Goal: Task Accomplishment & Management: Use online tool/utility

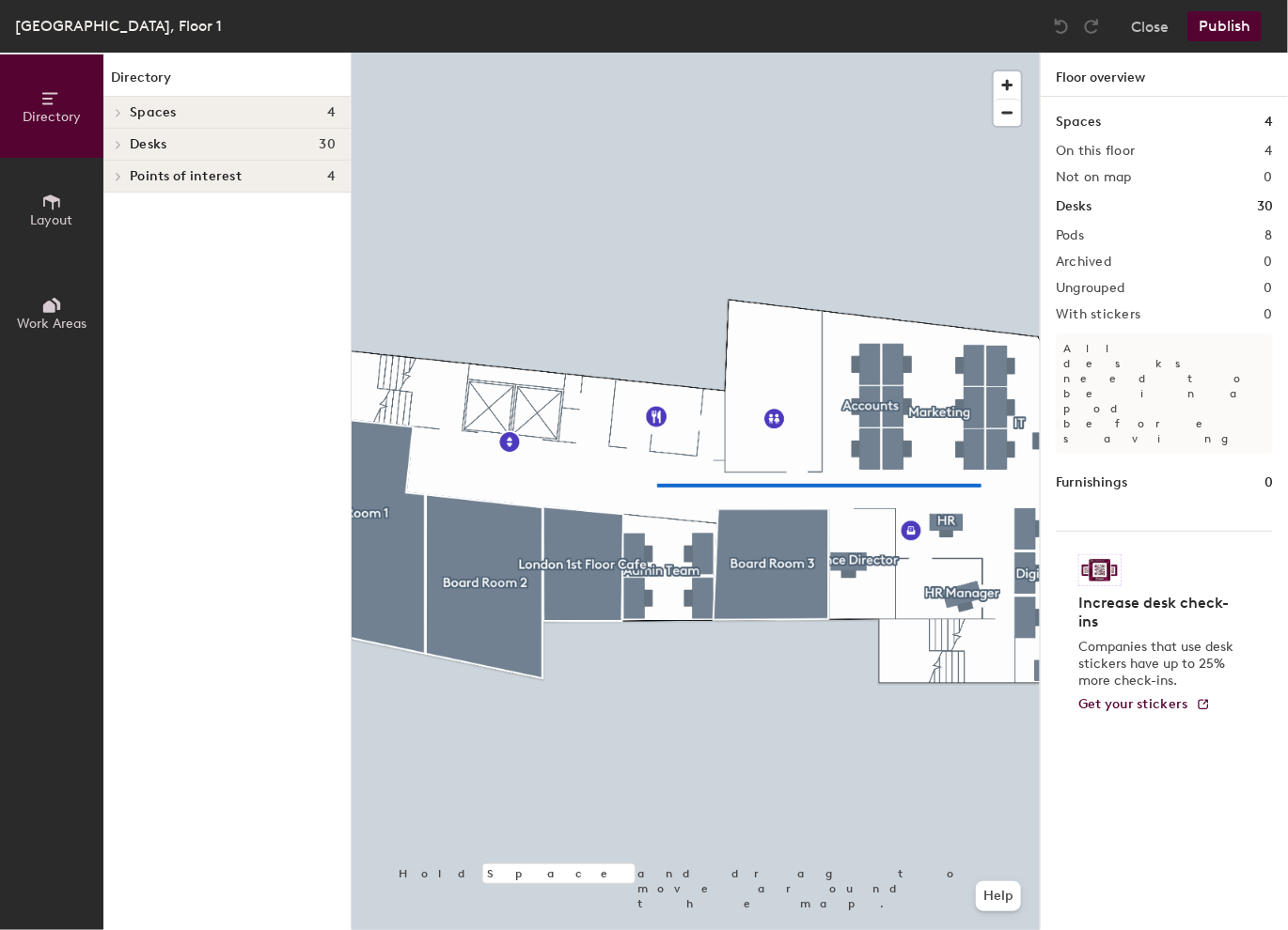
click at [657, 53] on div at bounding box center [696, 53] width 688 height 0
click at [624, 53] on div at bounding box center [696, 53] width 688 height 0
click at [756, 53] on div at bounding box center [696, 53] width 688 height 0
click at [930, 53] on div at bounding box center [696, 53] width 688 height 0
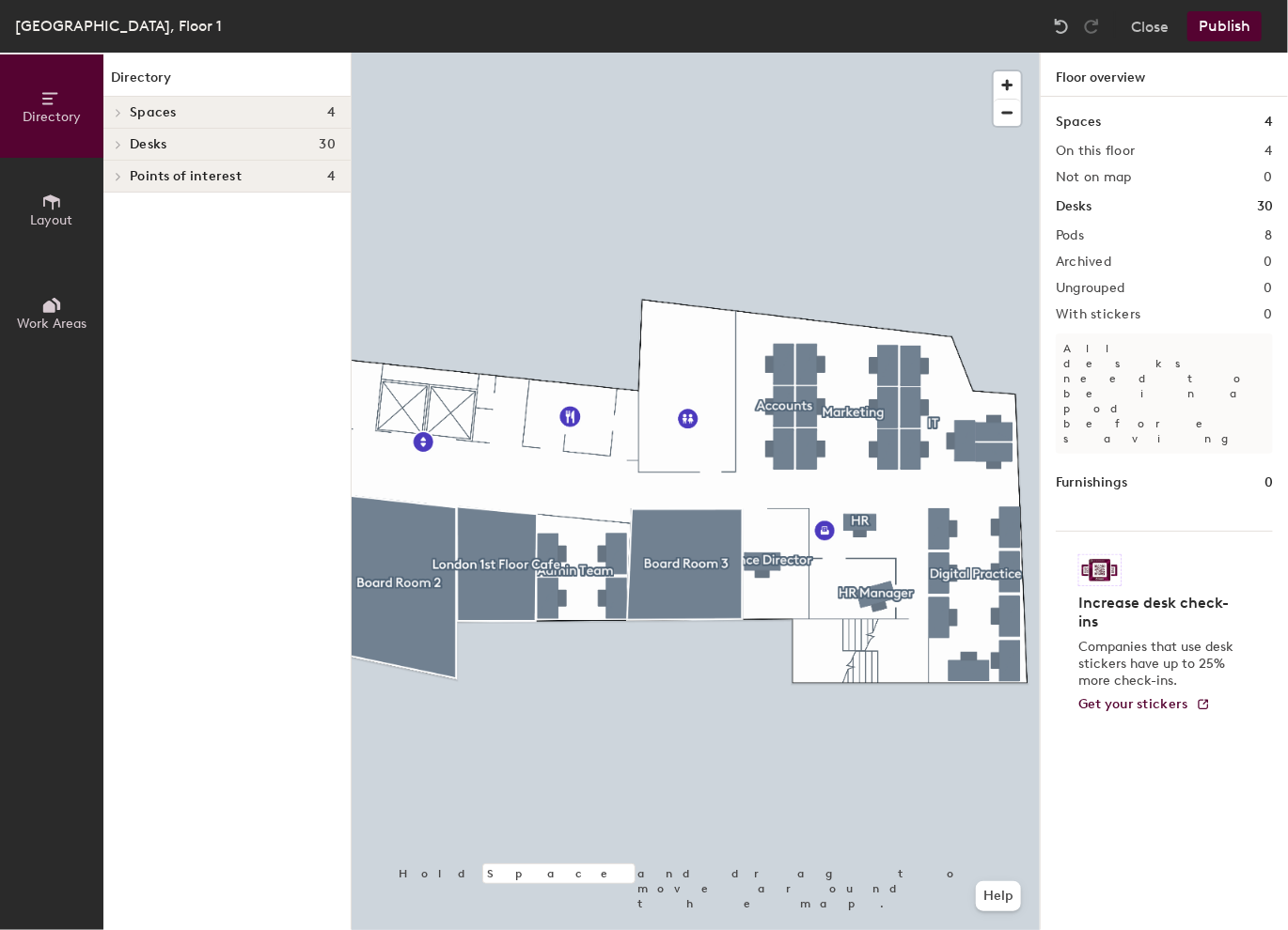
click at [777, 53] on div at bounding box center [696, 53] width 688 height 0
click at [700, 53] on div at bounding box center [696, 53] width 688 height 0
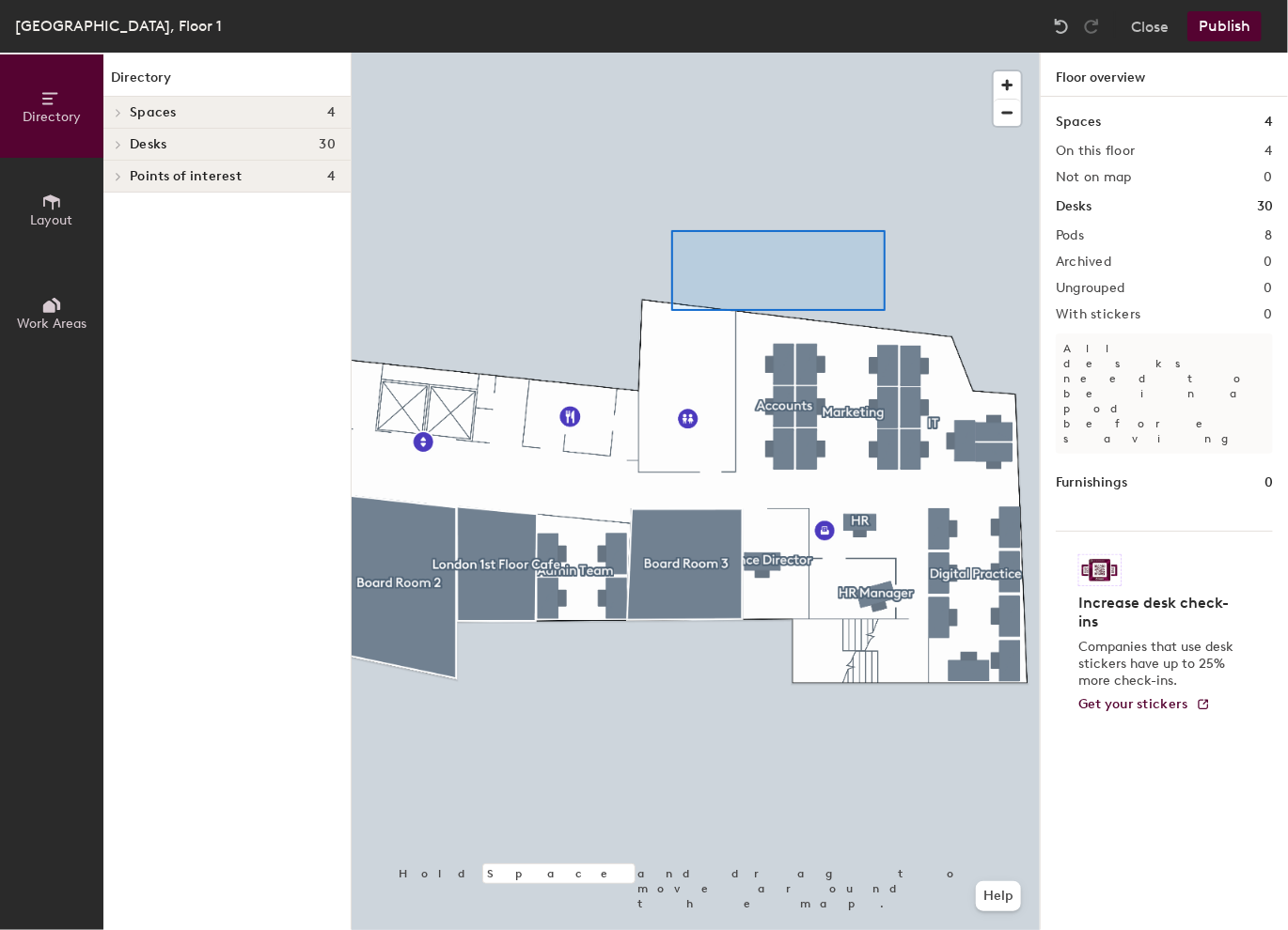
click at [671, 53] on div at bounding box center [696, 53] width 688 height 0
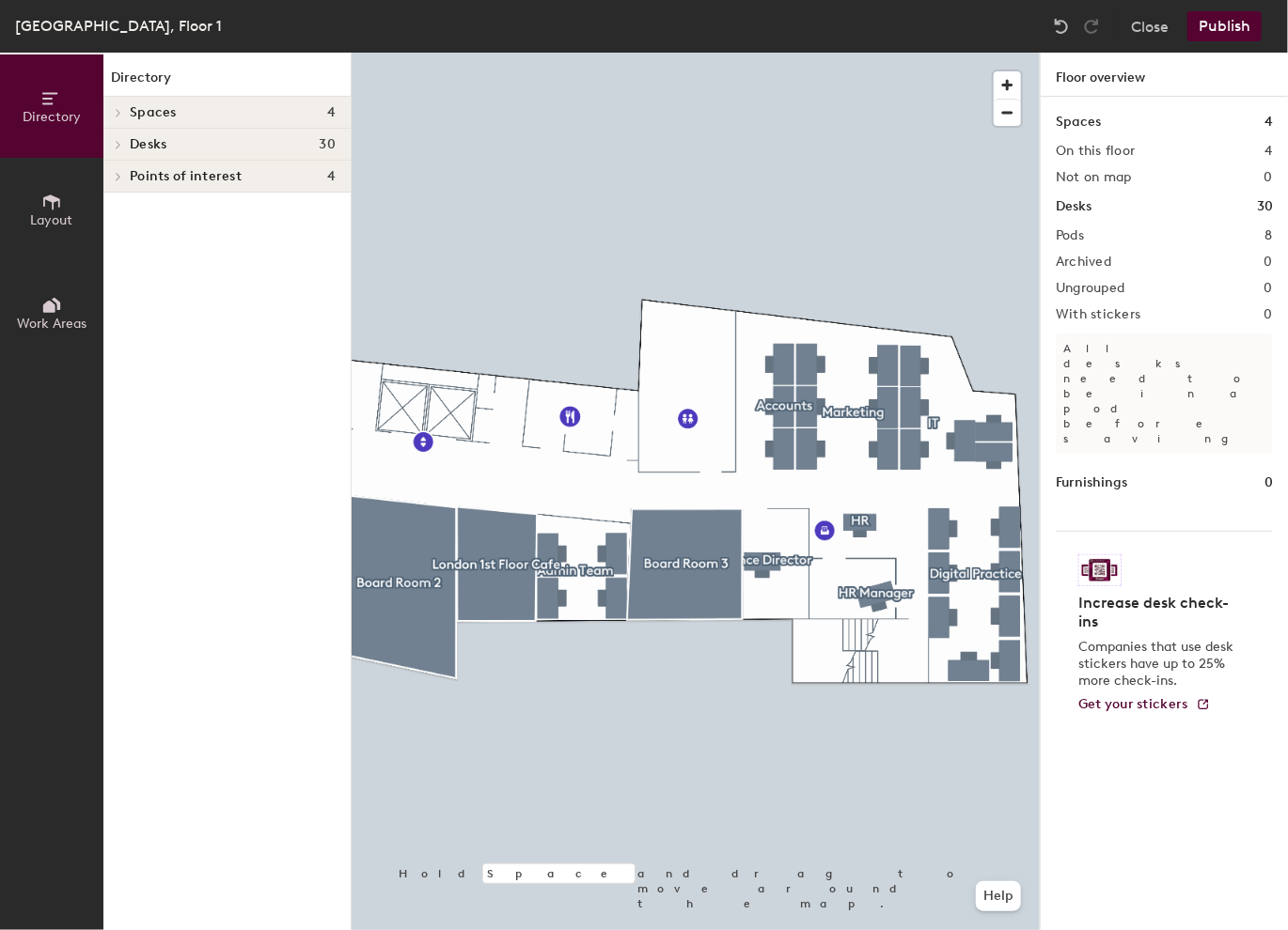
click at [1113, 152] on h2 "On this floor" at bounding box center [1095, 150] width 80 height 15
click at [41, 311] on icon at bounding box center [51, 305] width 21 height 21
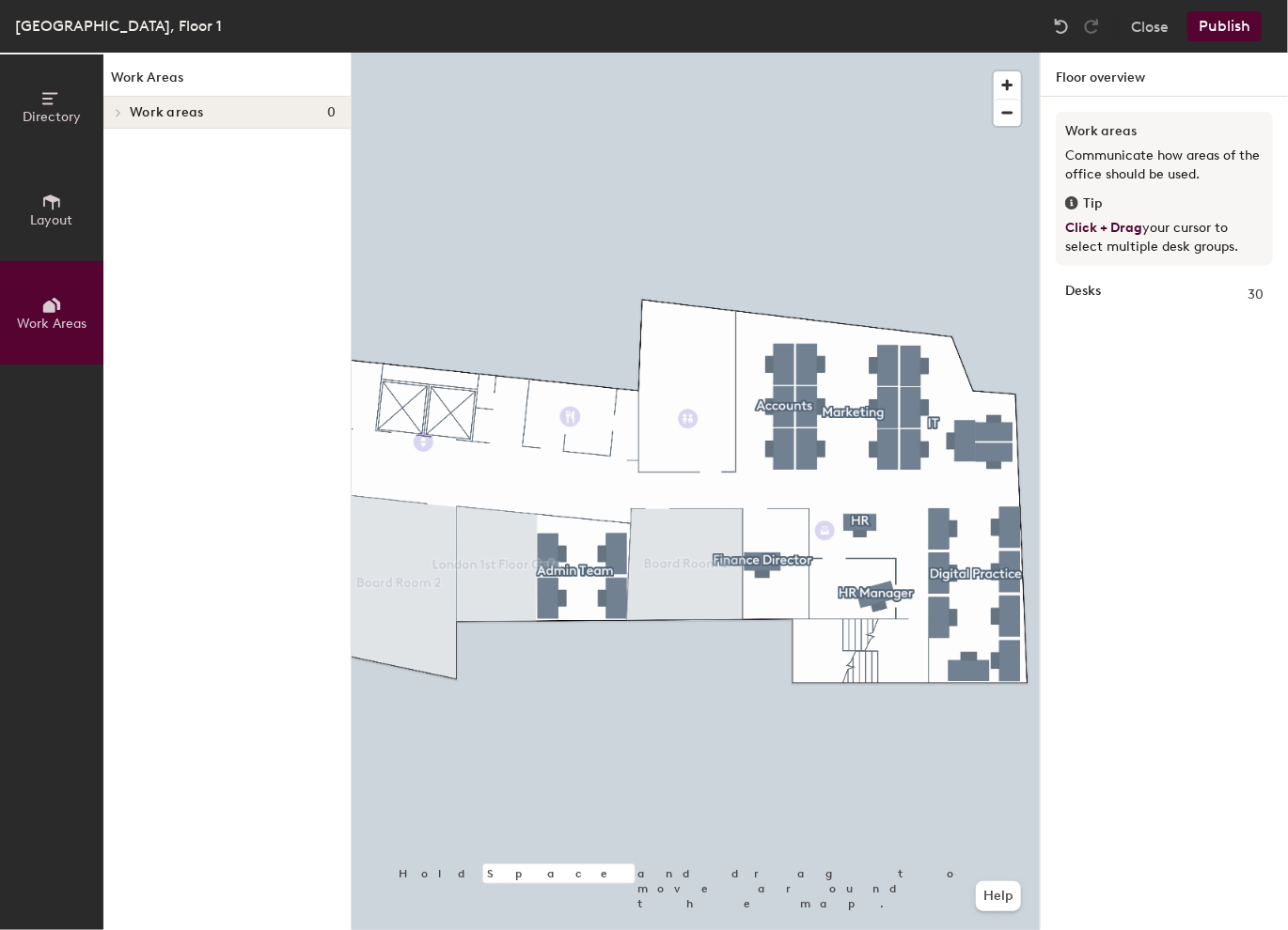
click at [51, 197] on icon at bounding box center [51, 201] width 17 height 15
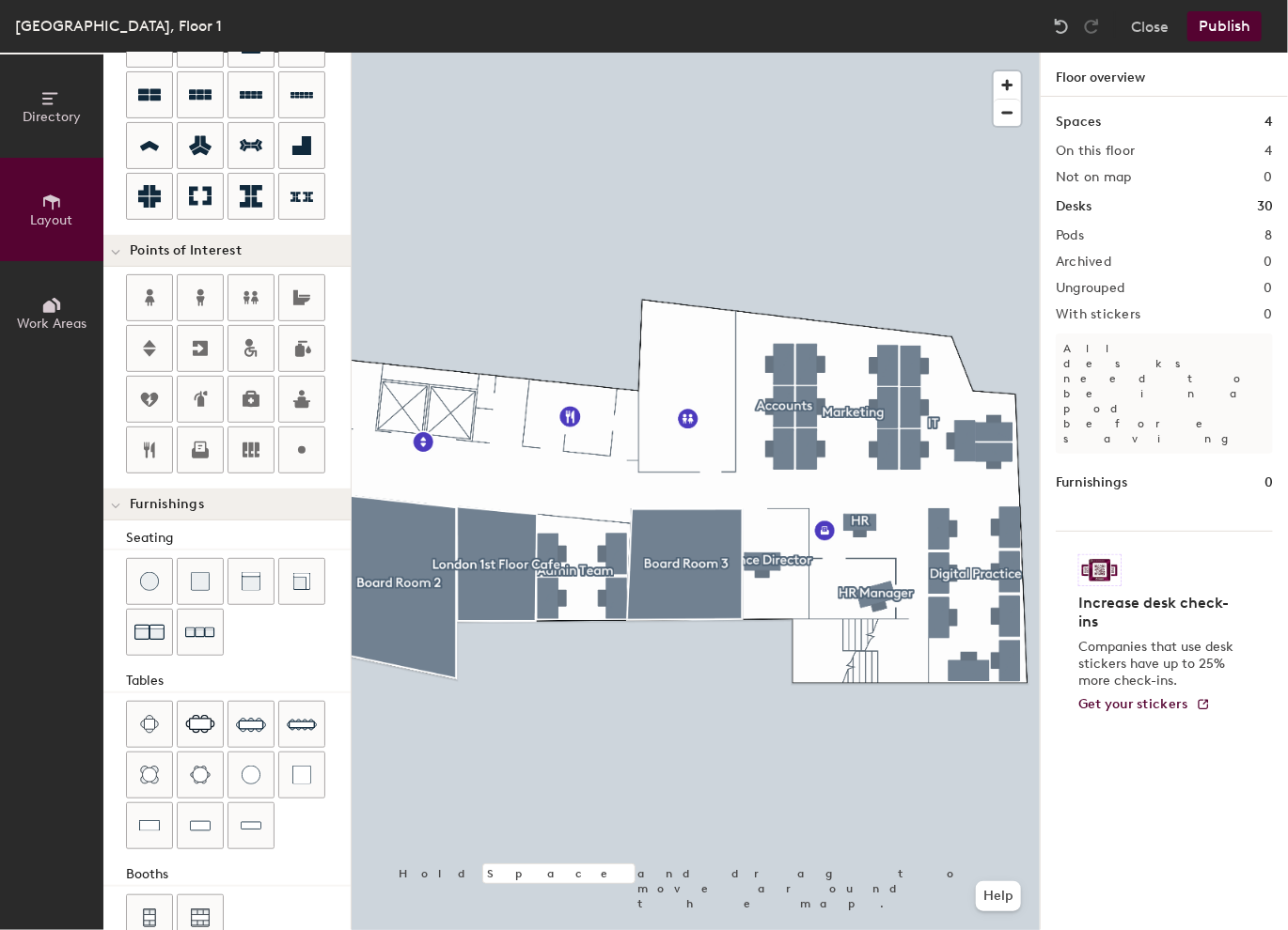
scroll to position [249, 0]
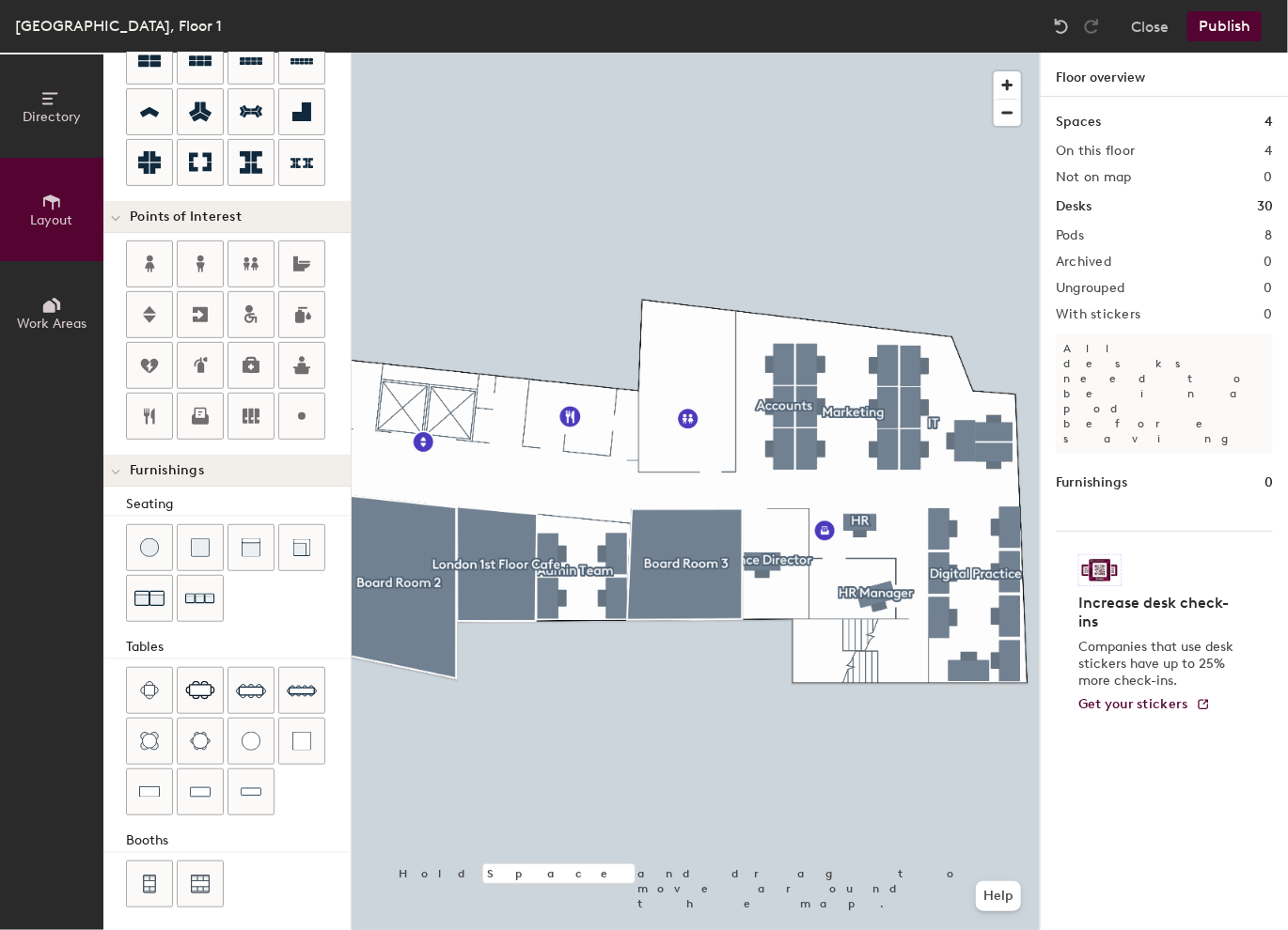
click at [984, 53] on div at bounding box center [696, 53] width 688 height 0
click at [36, 99] on button "Directory" at bounding box center [52, 106] width 104 height 104
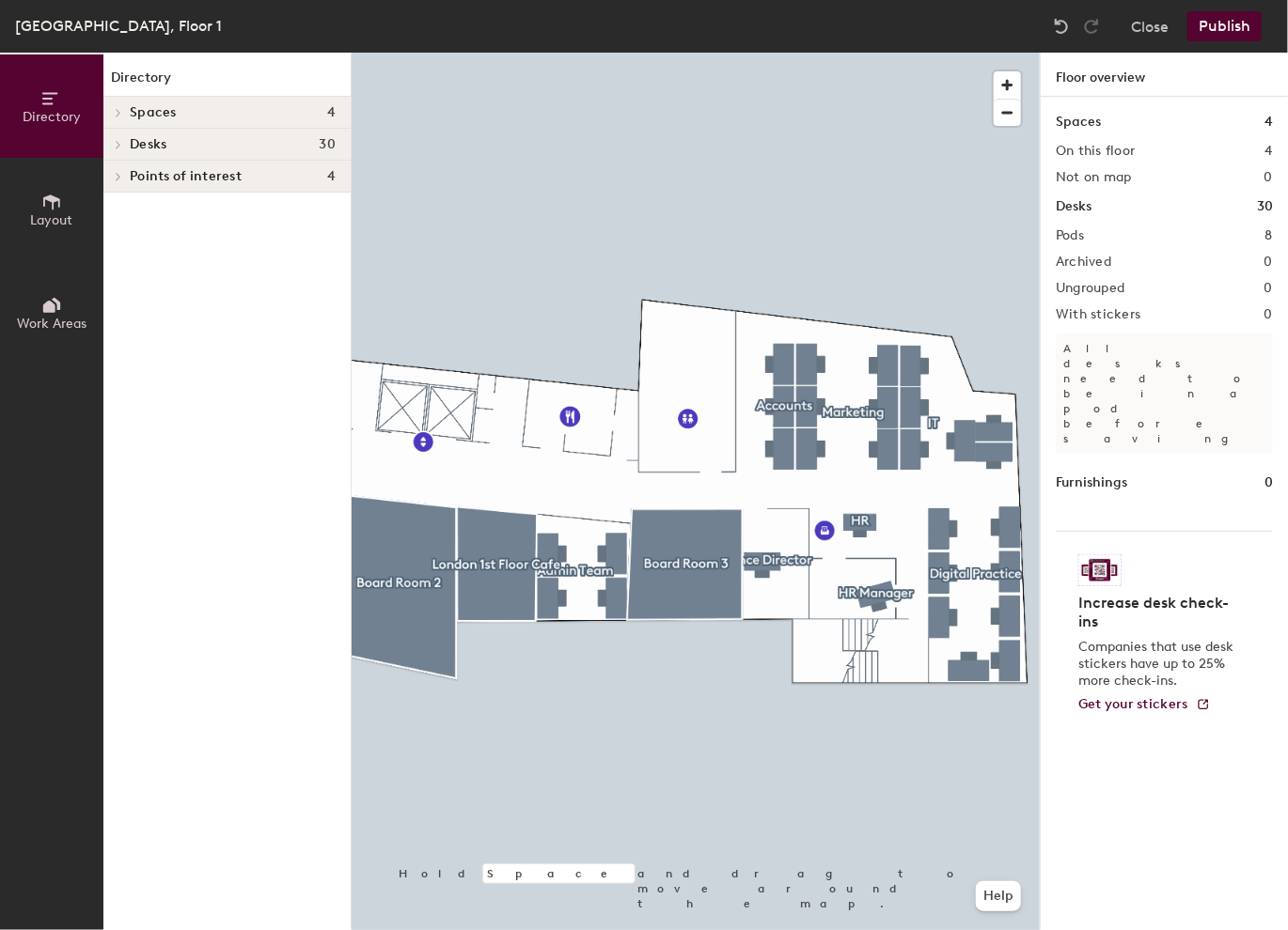
scroll to position [0, 0]
click at [1158, 15] on button "Close" at bounding box center [1149, 26] width 37 height 30
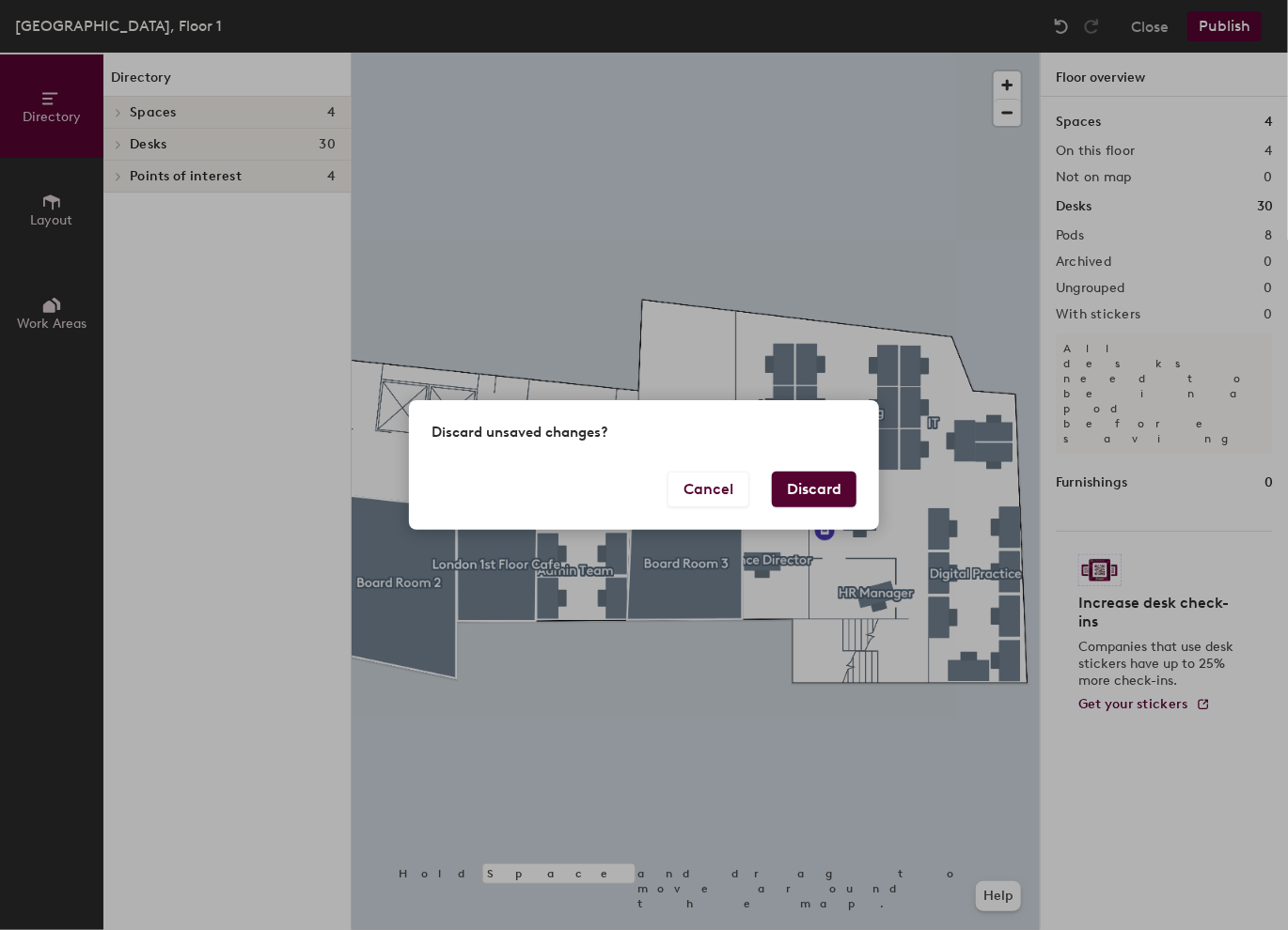
click at [838, 498] on button "Discard" at bounding box center [814, 489] width 85 height 36
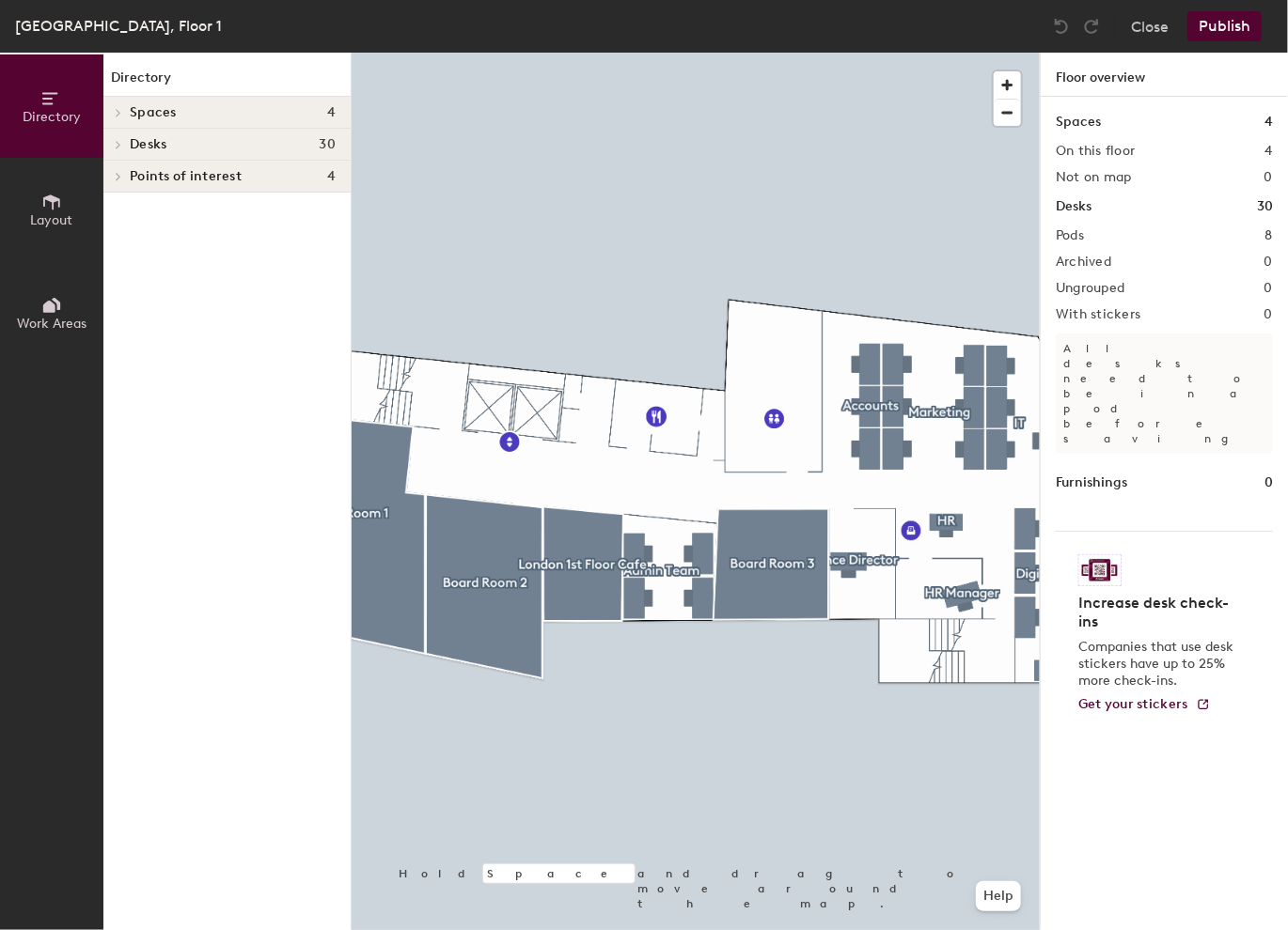
click at [31, 317] on span "Work Areas" at bounding box center [51, 323] width 69 height 16
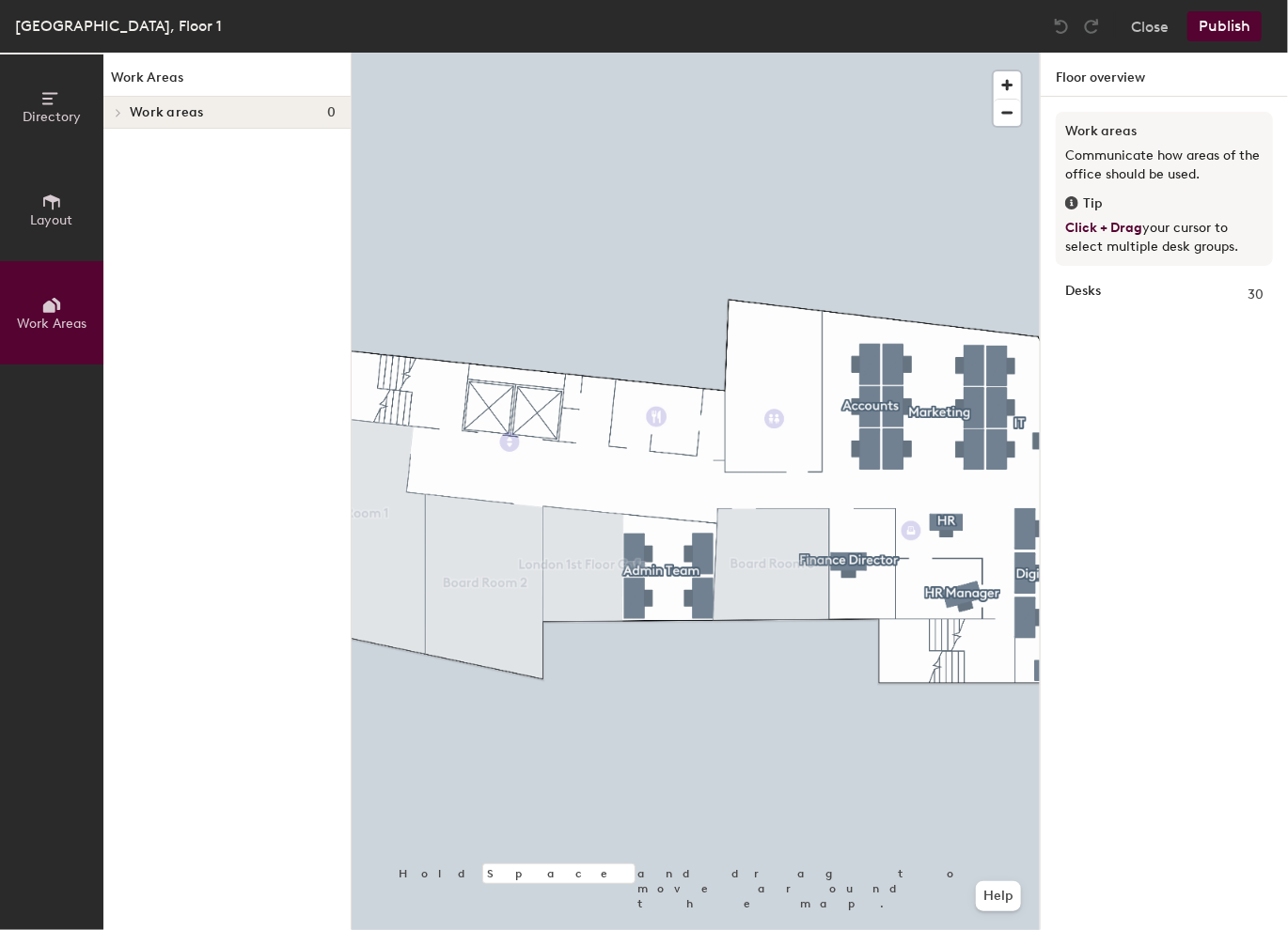
click at [157, 110] on span "Work areas" at bounding box center [167, 112] width 74 height 15
click at [119, 112] on icon at bounding box center [115, 114] width 10 height 8
click at [803, 53] on div at bounding box center [696, 53] width 688 height 0
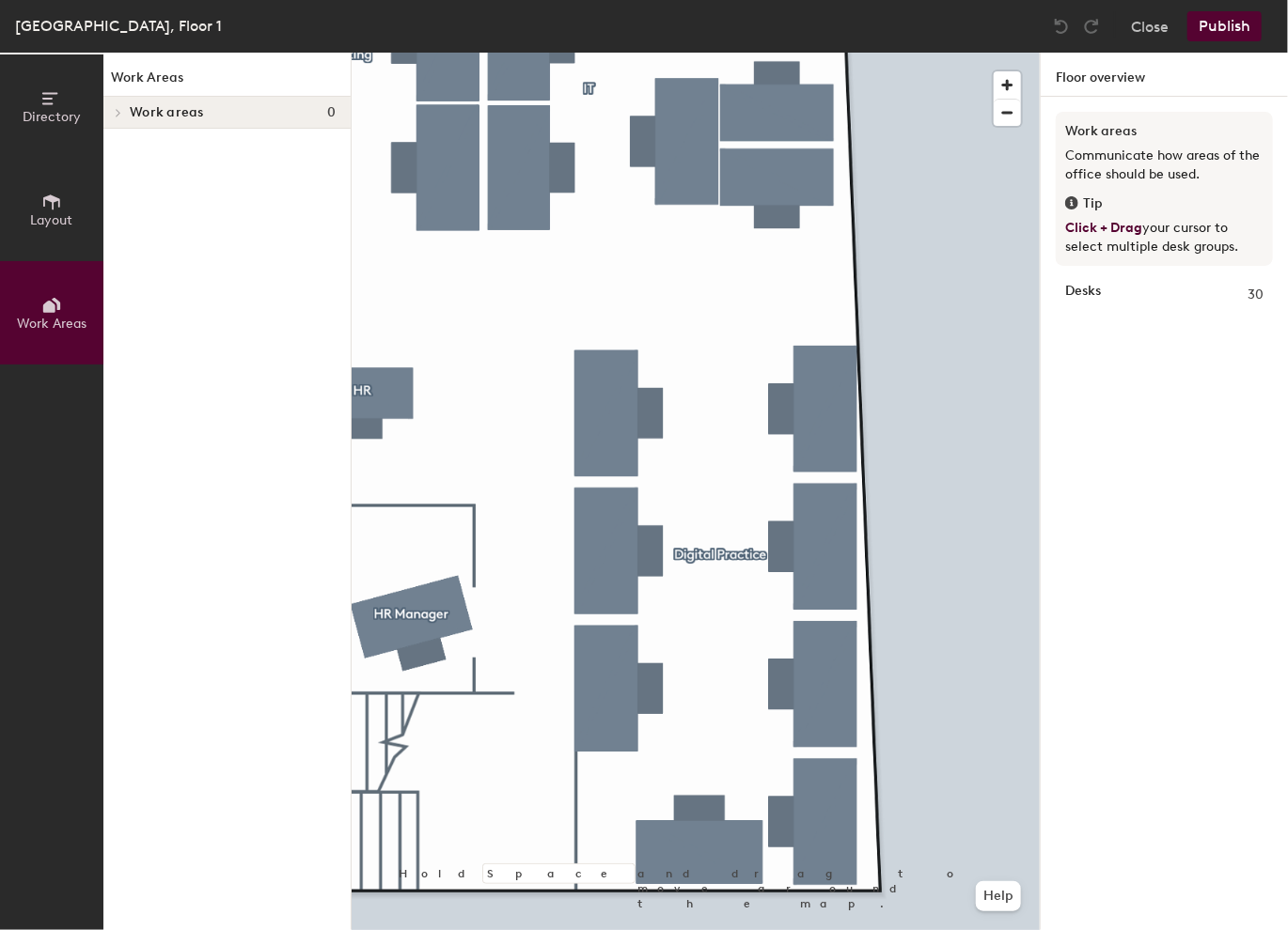
click at [676, 53] on div at bounding box center [696, 53] width 688 height 0
click at [676, 554] on div at bounding box center [678, 555] width 4 height 4
click at [677, 554] on div at bounding box center [678, 555] width 4 height 4
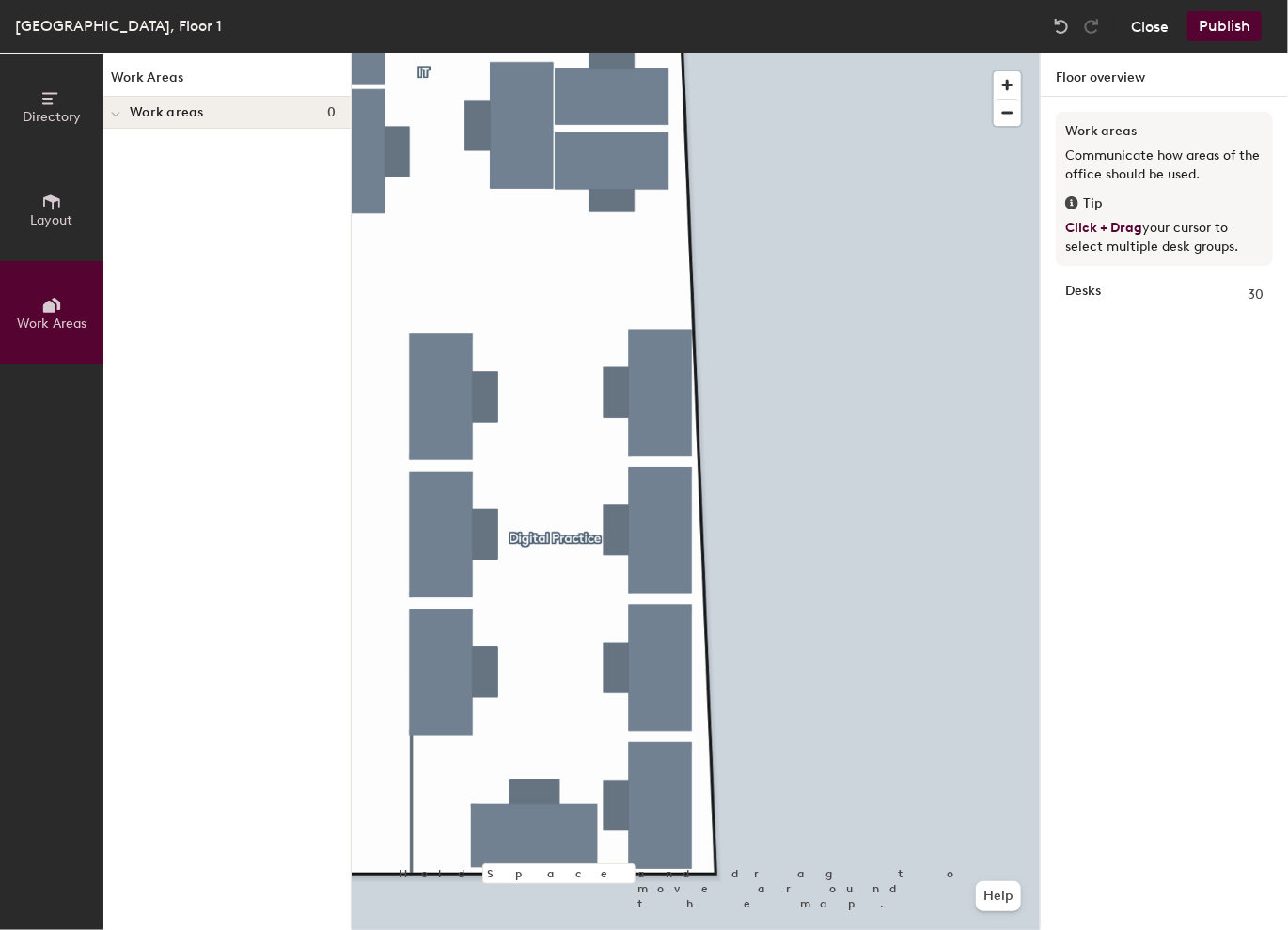
click at [1143, 24] on button "Close" at bounding box center [1149, 26] width 37 height 30
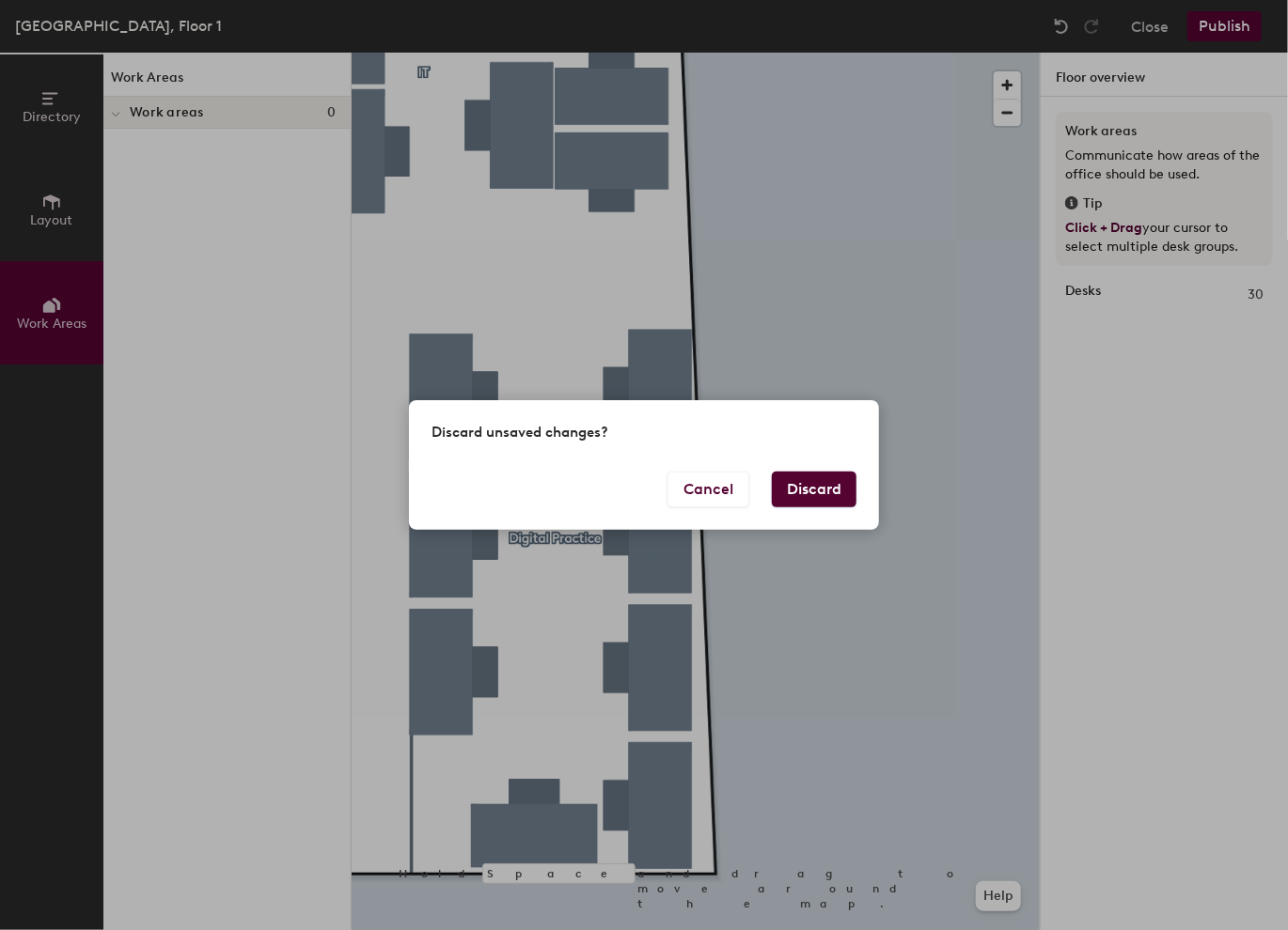
click at [816, 496] on button "Discard" at bounding box center [814, 489] width 85 height 36
